Goal: Information Seeking & Learning: Learn about a topic

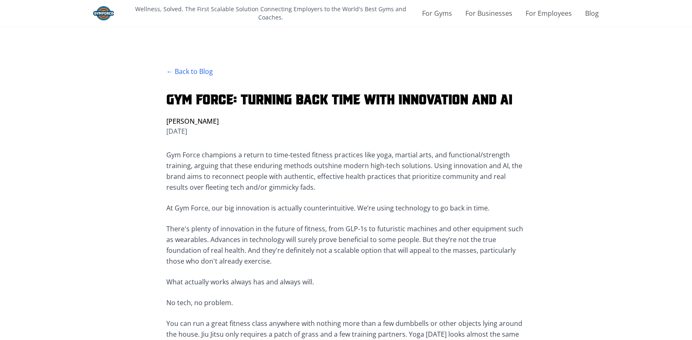
click at [107, 12] on img at bounding box center [103, 13] width 21 height 14
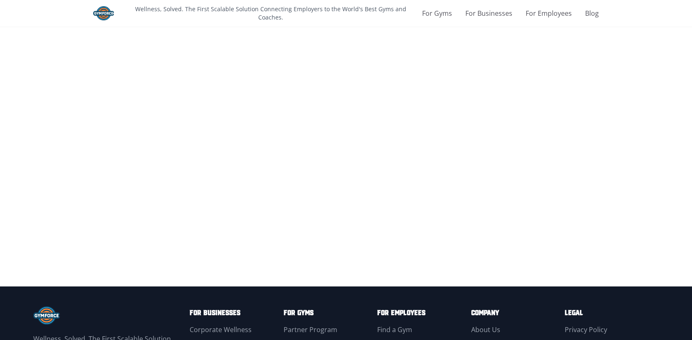
scroll to position [1363, 0]
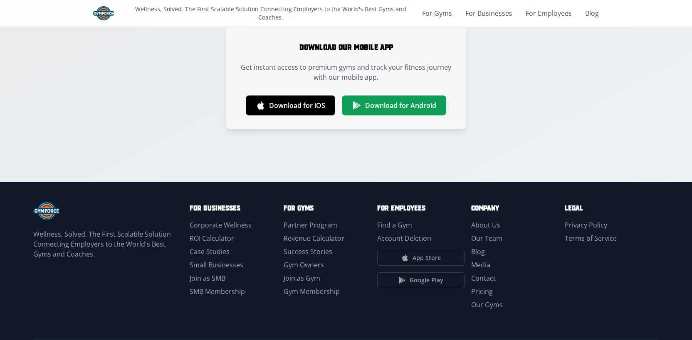
scroll to position [1363, 0]
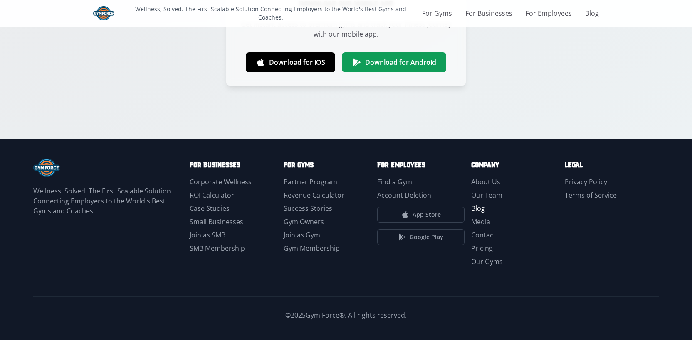
click at [480, 207] on link "Blog" at bounding box center [478, 208] width 14 height 9
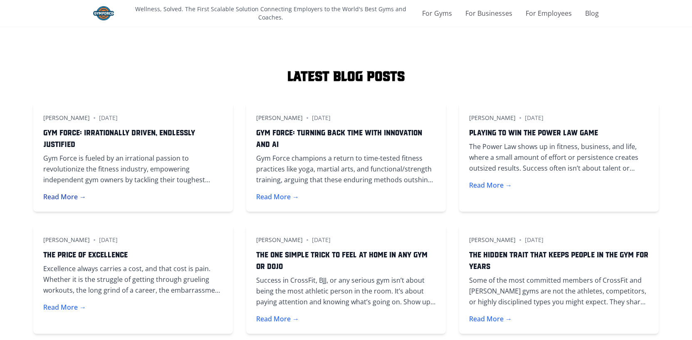
click at [69, 196] on button "Read More →" at bounding box center [64, 197] width 43 height 10
